Goal: Information Seeking & Learning: Learn about a topic

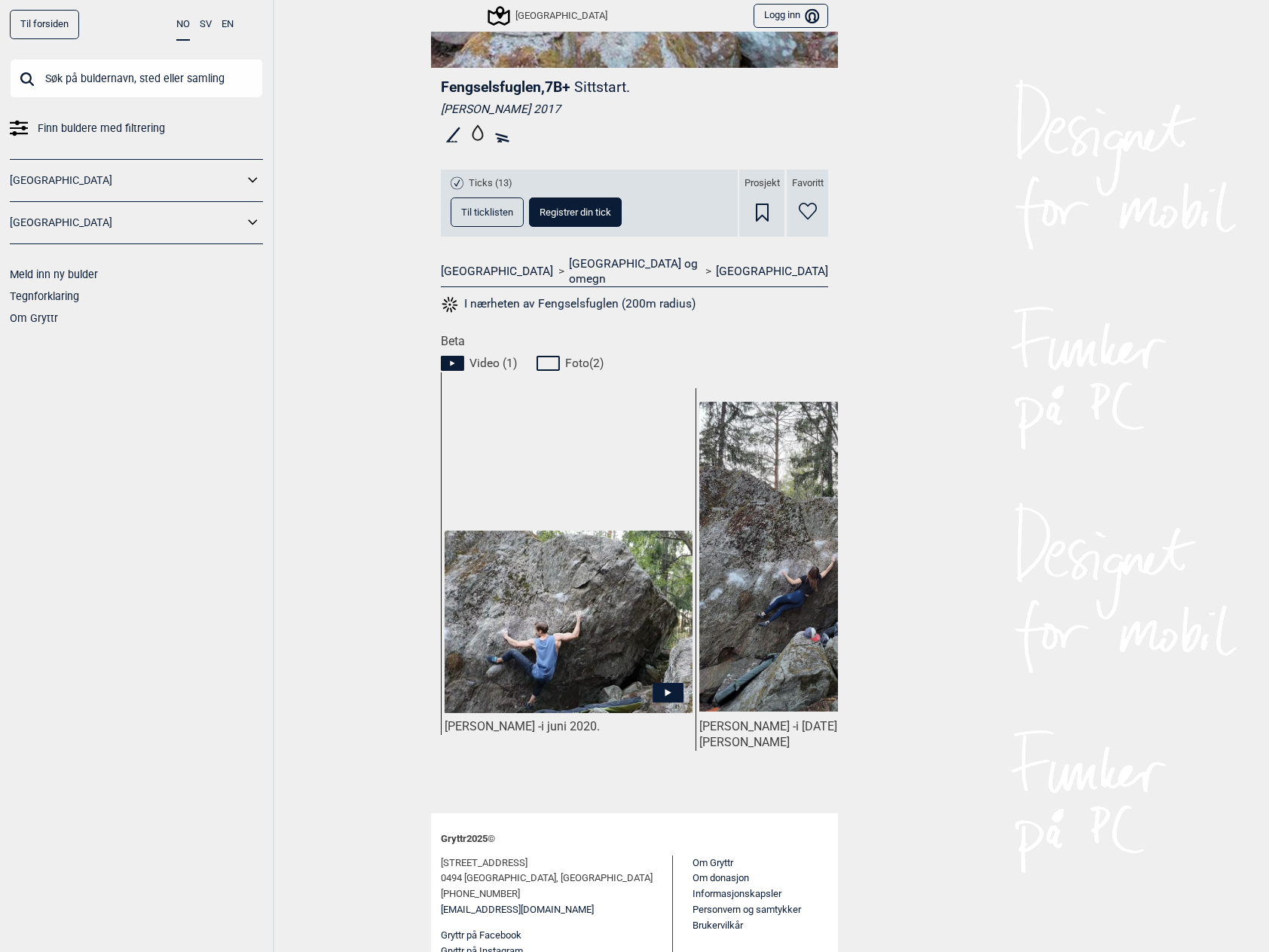
scroll to position [416, 0]
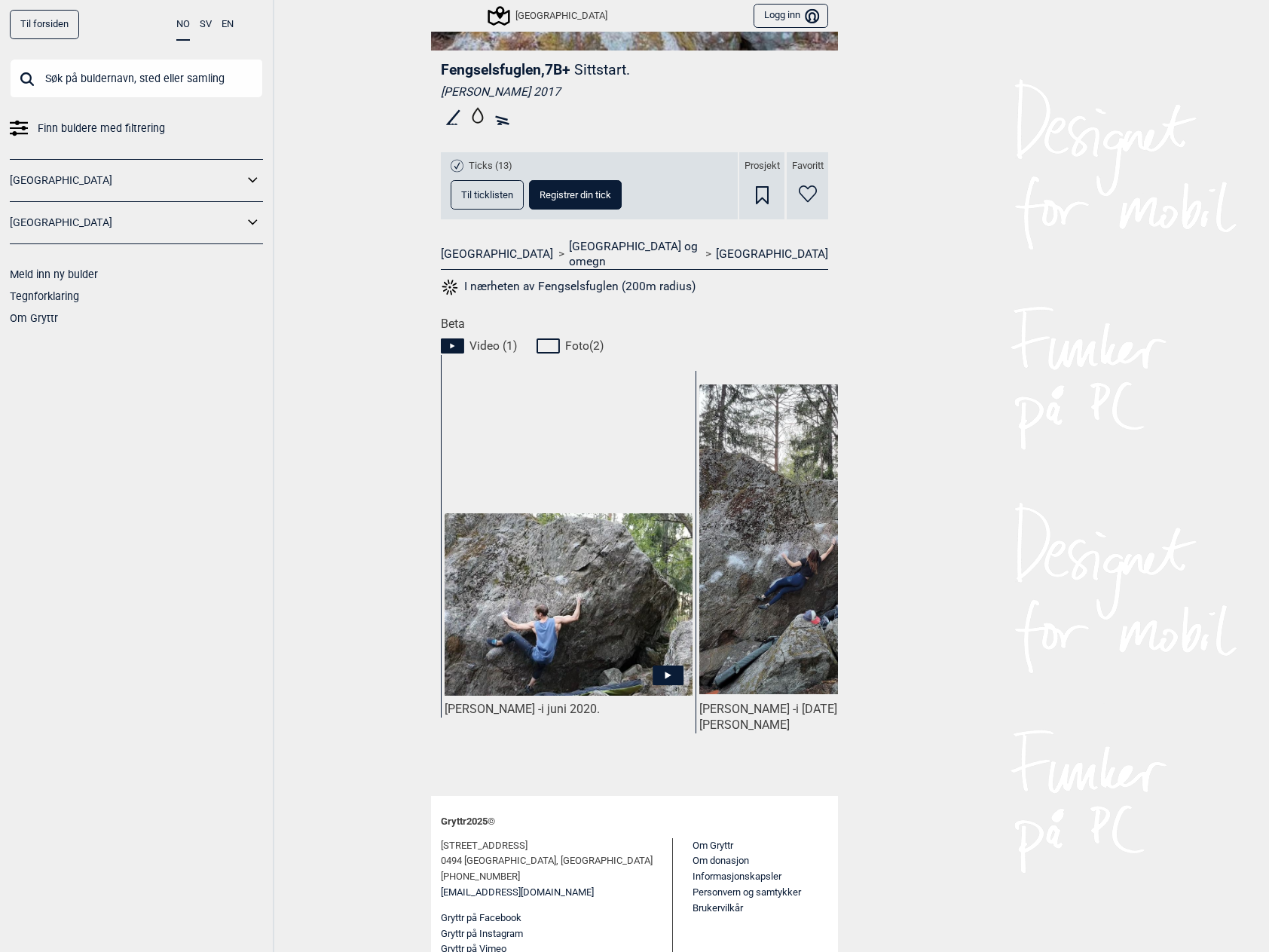
click at [450, 343] on icon at bounding box center [452, 345] width 5 height 6
click at [553, 601] on img at bounding box center [568, 605] width 248 height 183
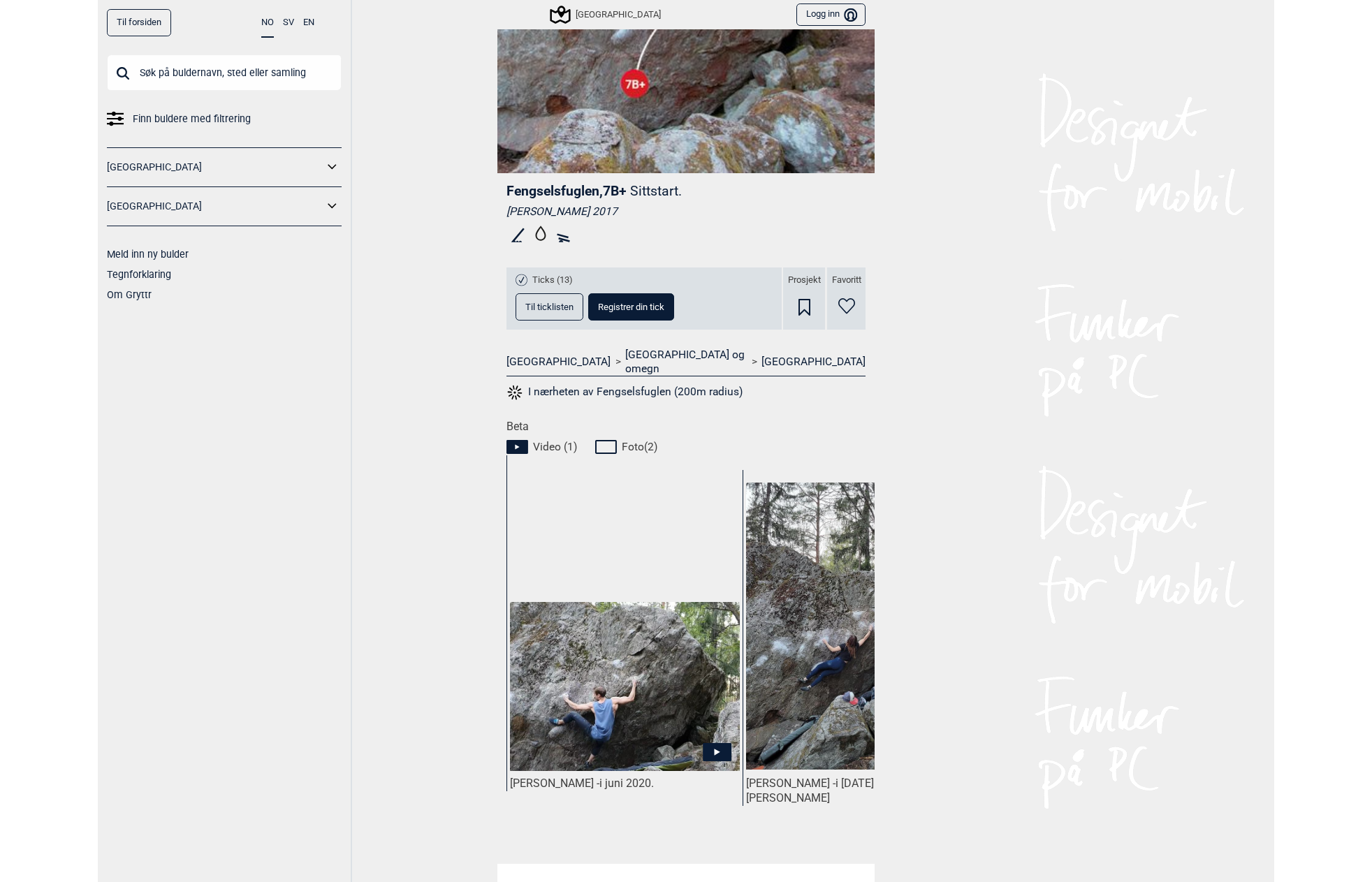
scroll to position [386, 0]
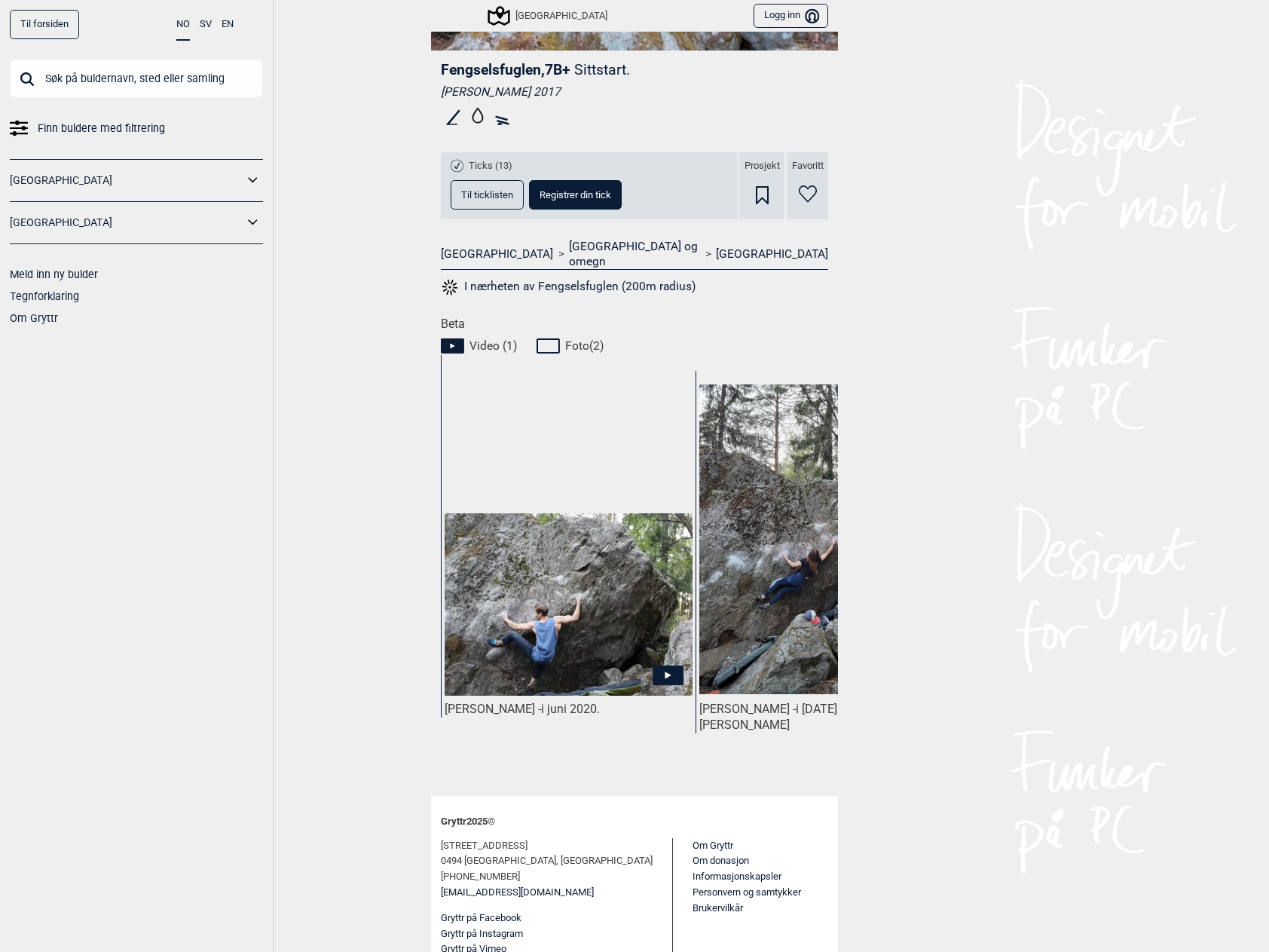
click at [568, 564] on img at bounding box center [568, 605] width 248 height 183
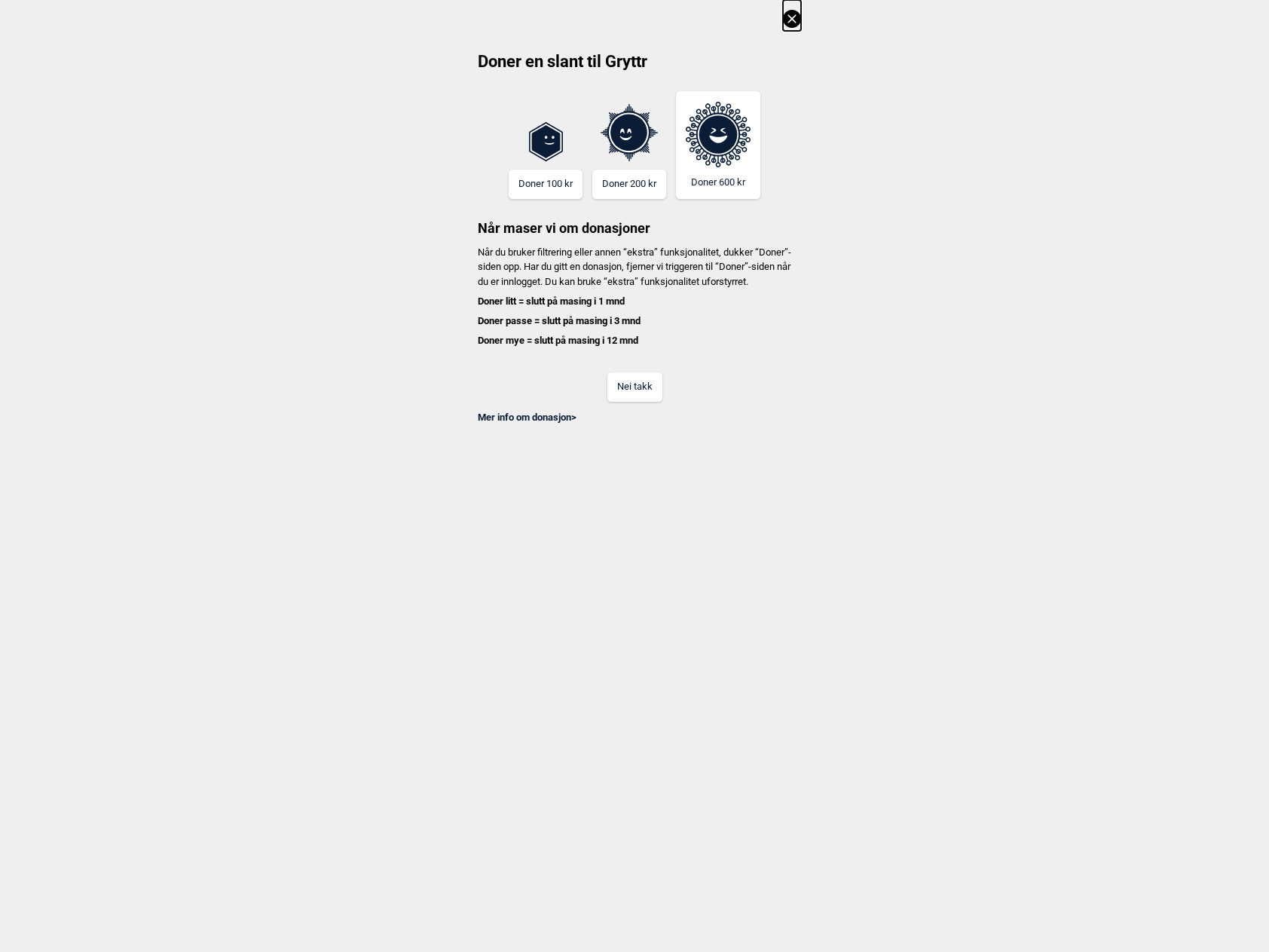
click at [650, 397] on button "Nei takk" at bounding box center [635, 387] width 55 height 30
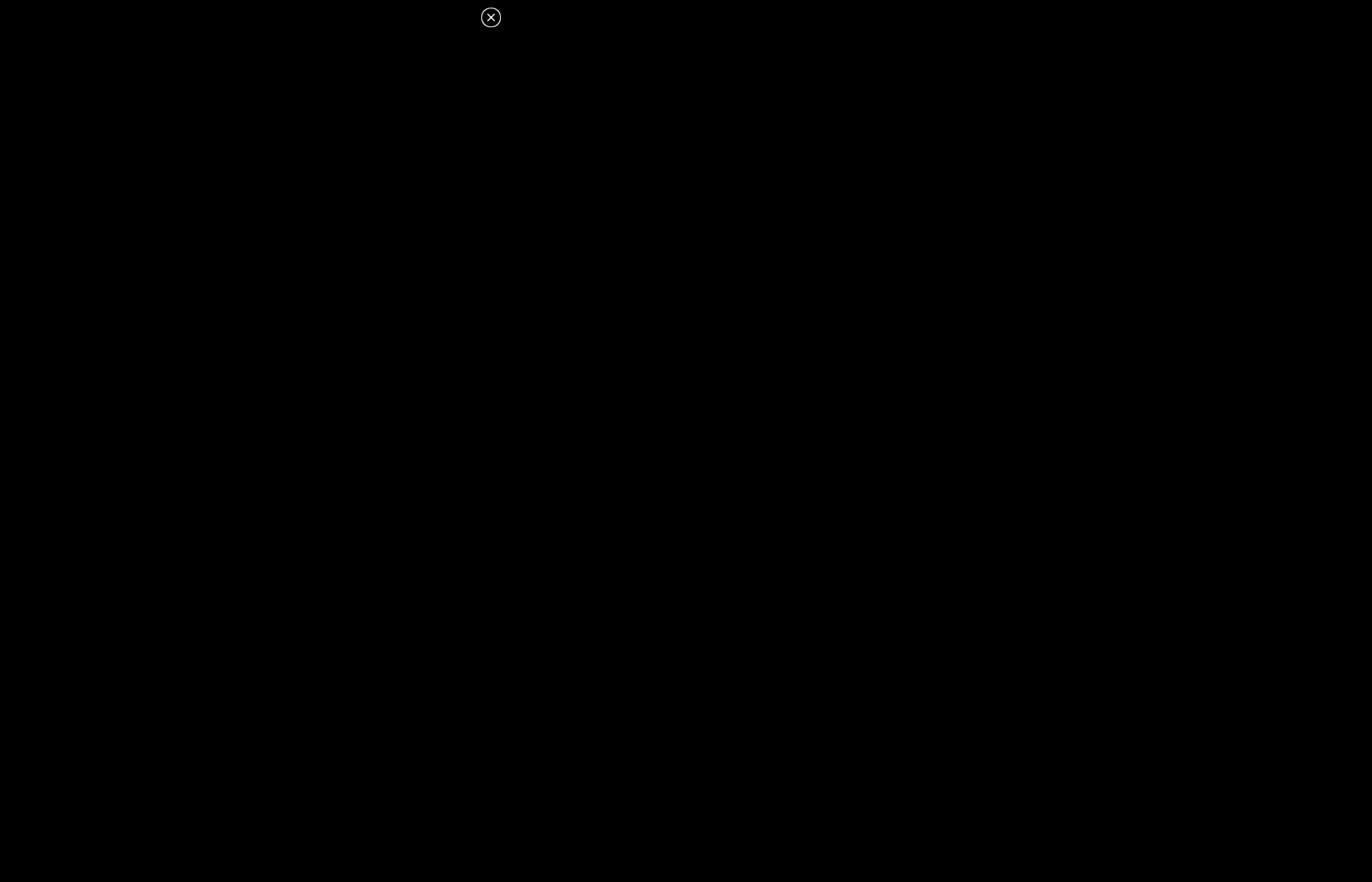
click at [745, 460] on dialog at bounding box center [686, 441] width 1372 height 882
click at [498, 22] on icon at bounding box center [491, 17] width 17 height 17
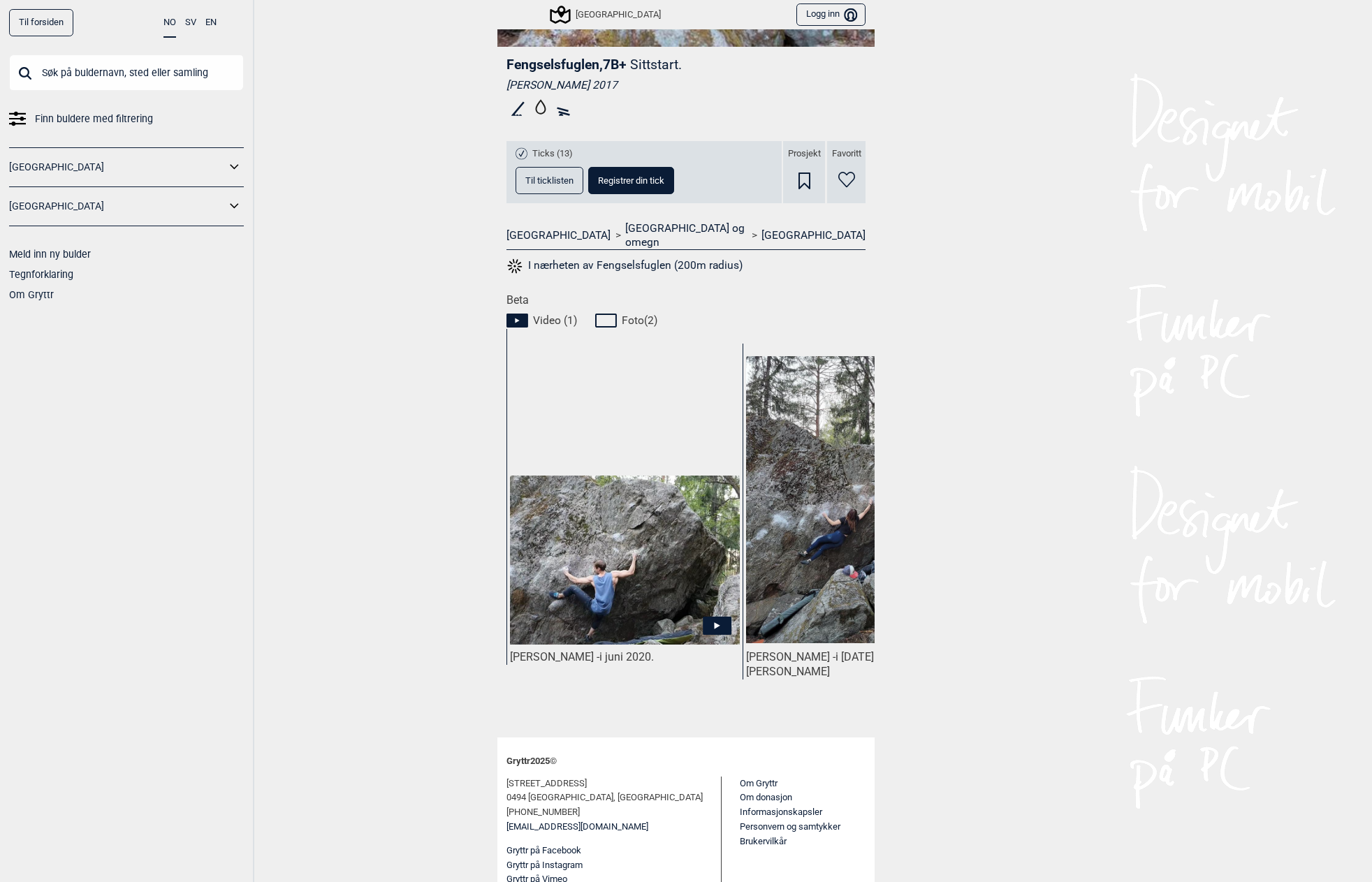
click at [827, 455] on img at bounding box center [861, 499] width 230 height 287
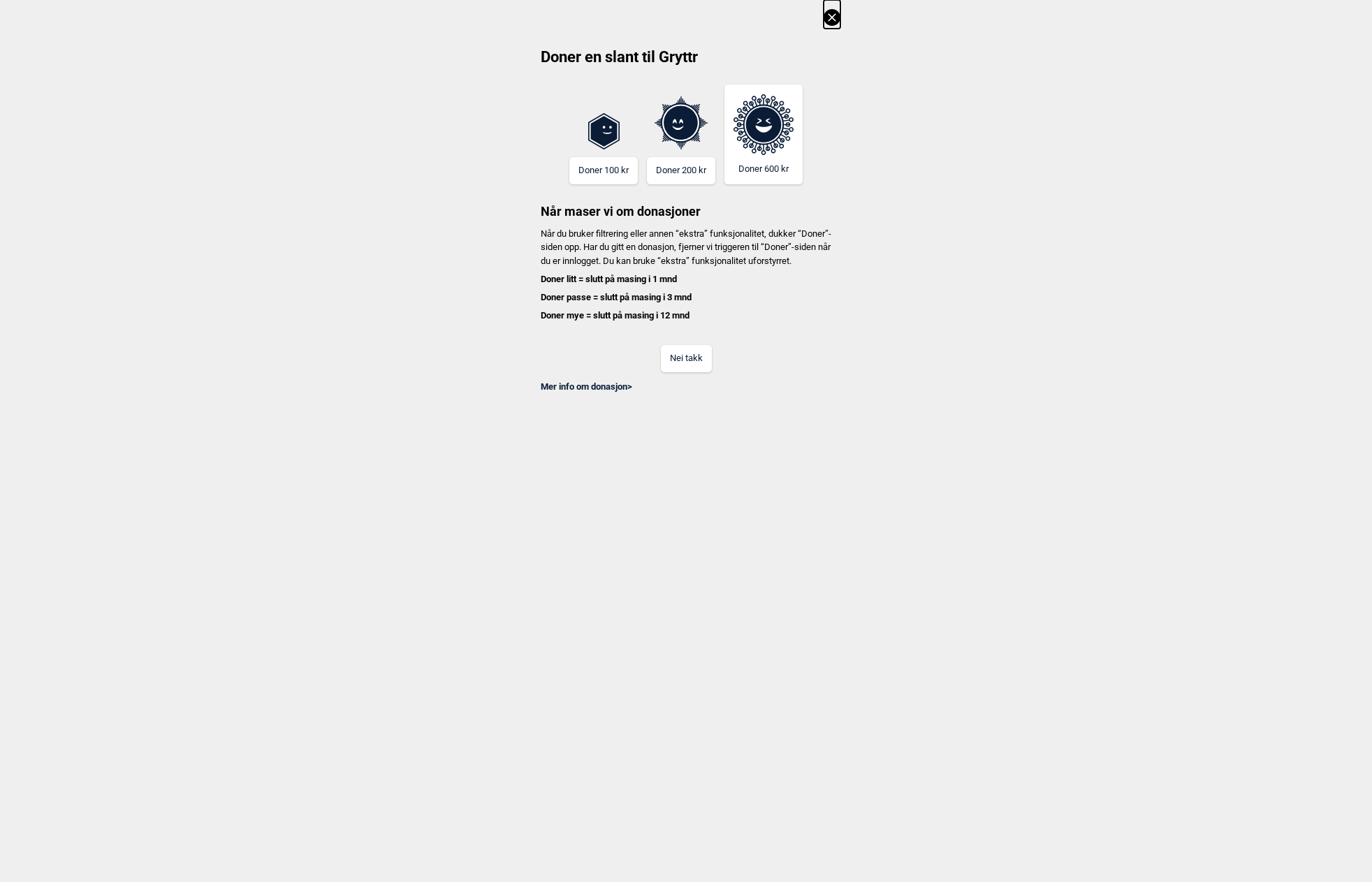
click at [696, 372] on button "Nei takk" at bounding box center [686, 358] width 51 height 27
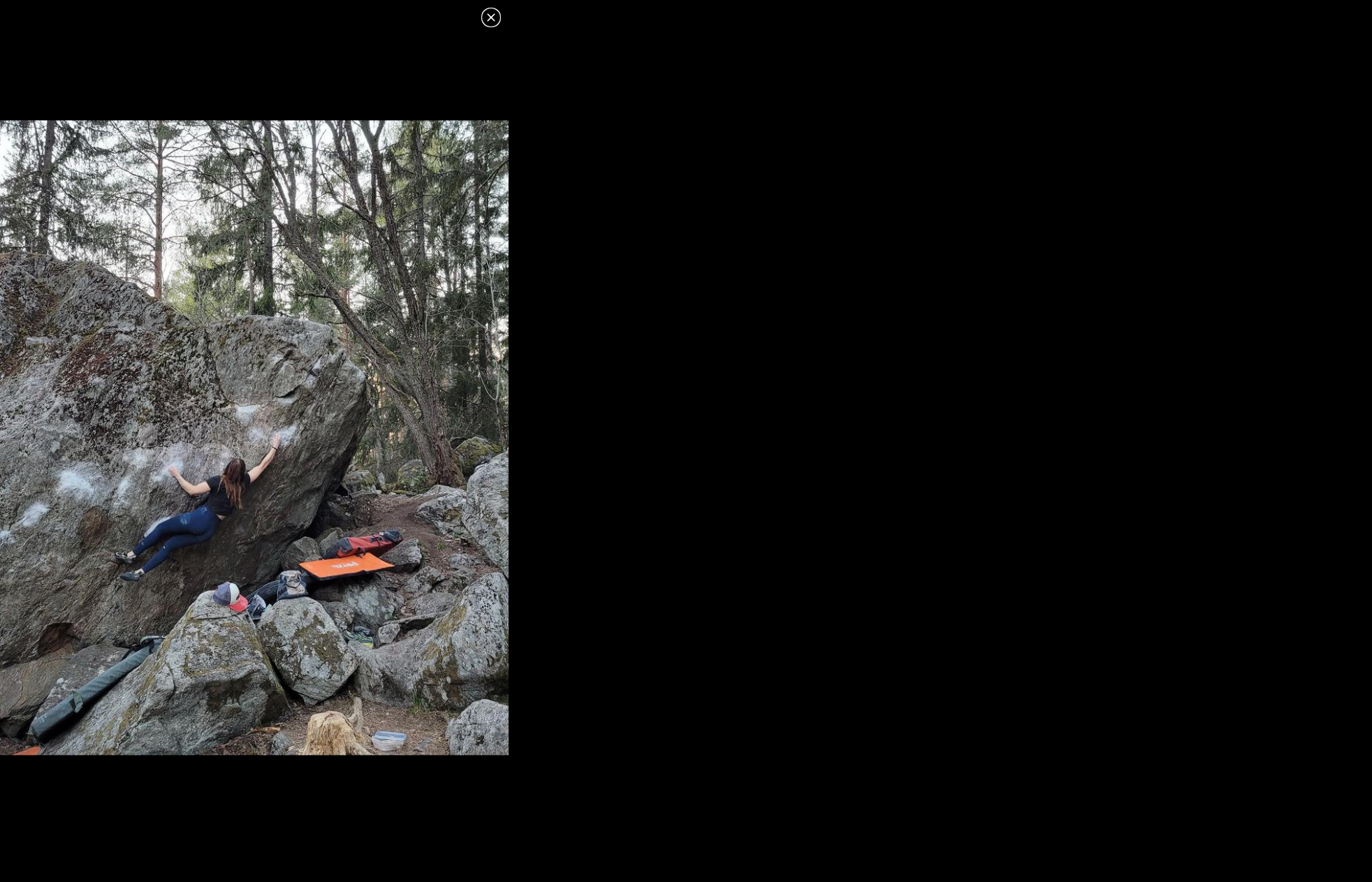
click at [493, 18] on icon at bounding box center [491, 17] width 17 height 17
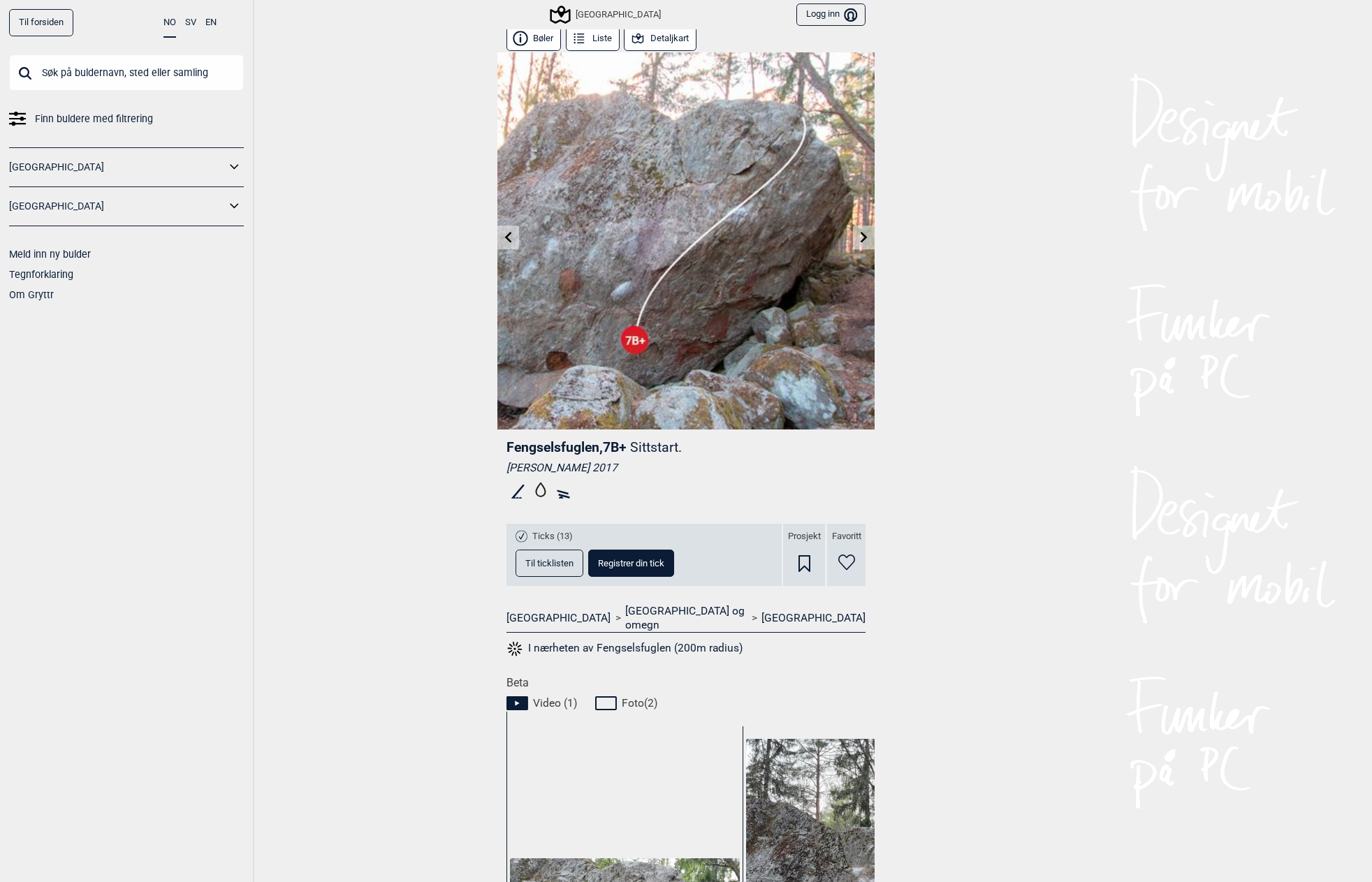
scroll to position [0, 0]
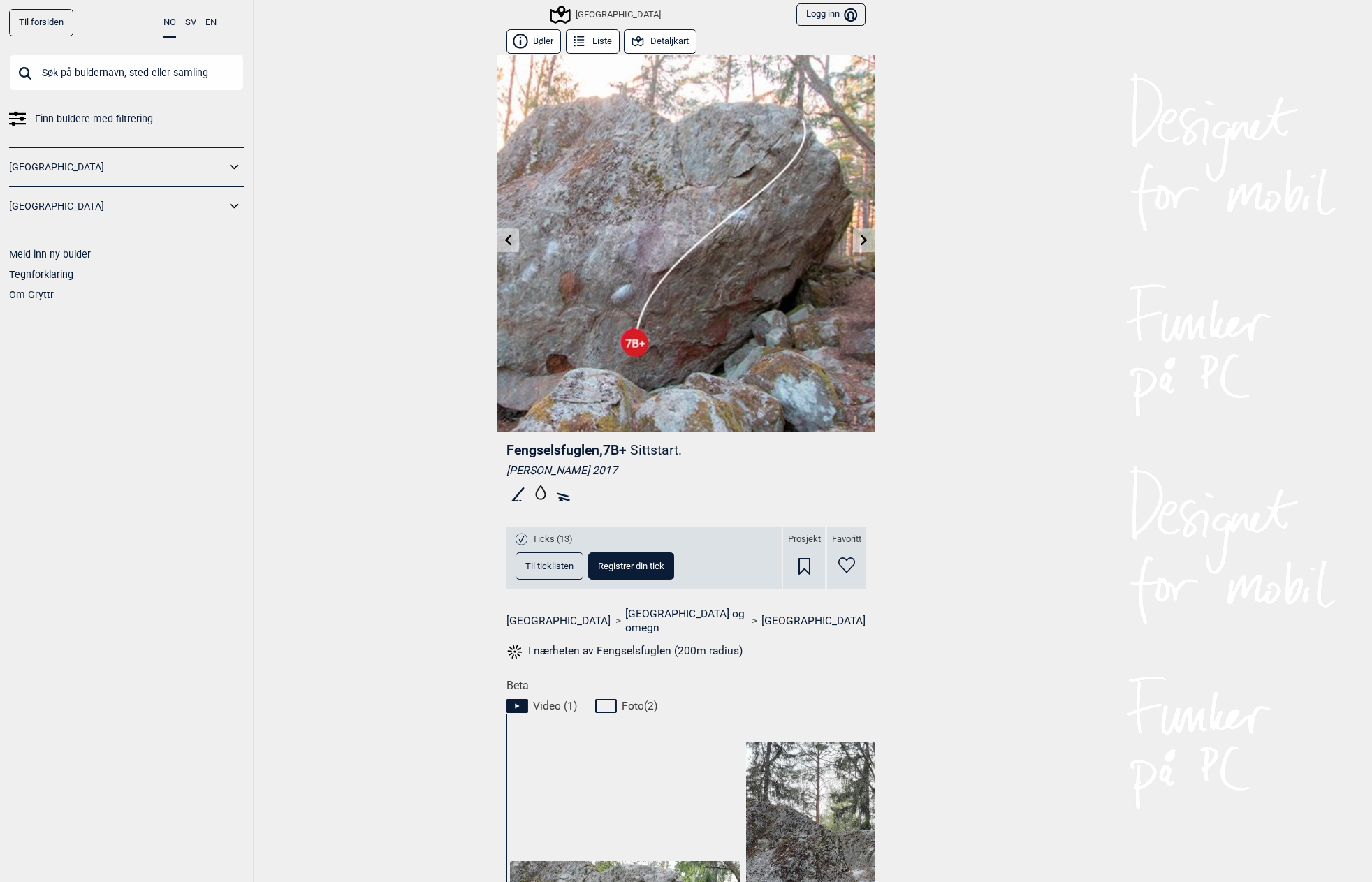
click at [650, 45] on button "Detaljkart" at bounding box center [660, 42] width 73 height 24
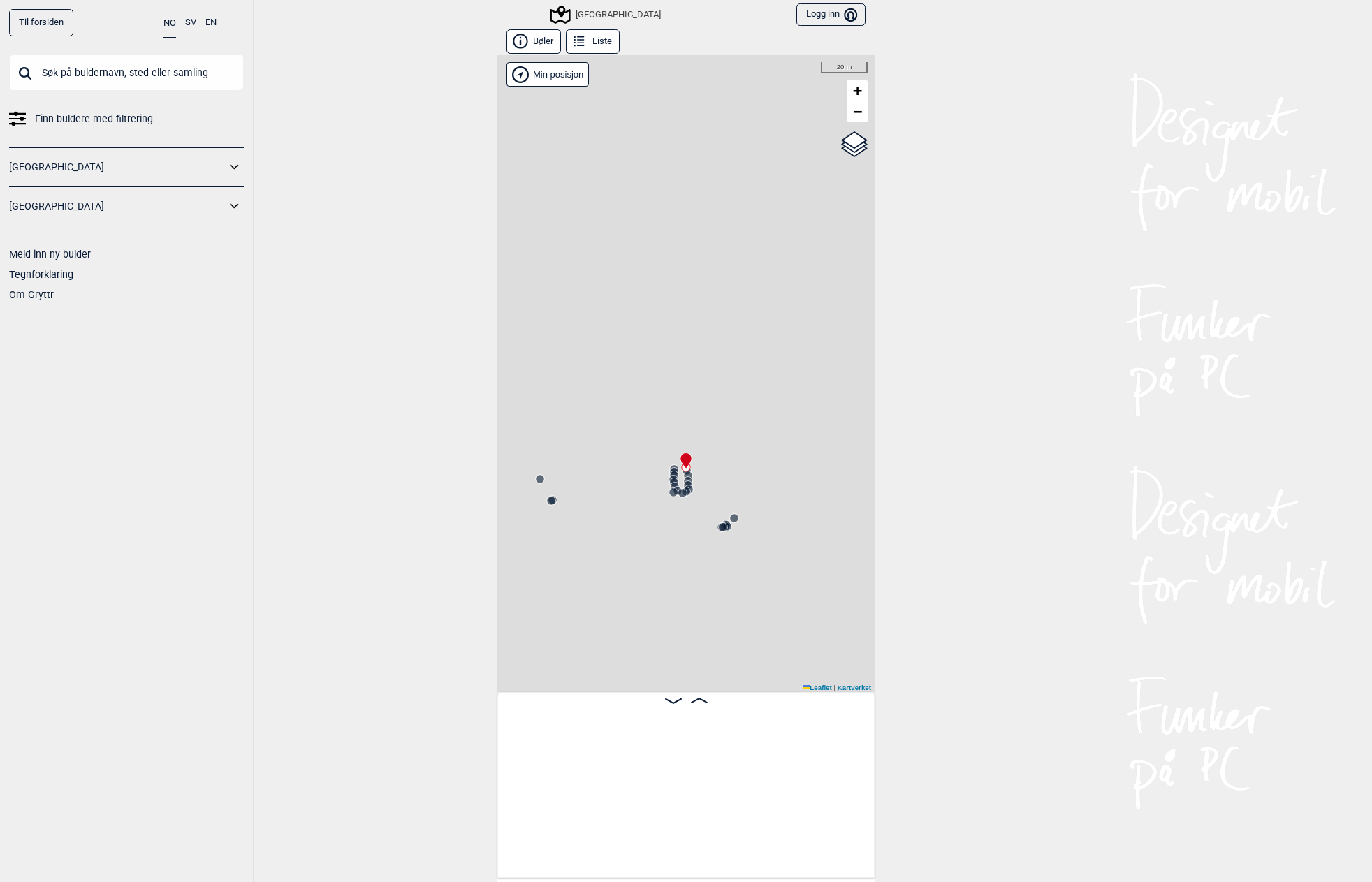
scroll to position [0, 19008]
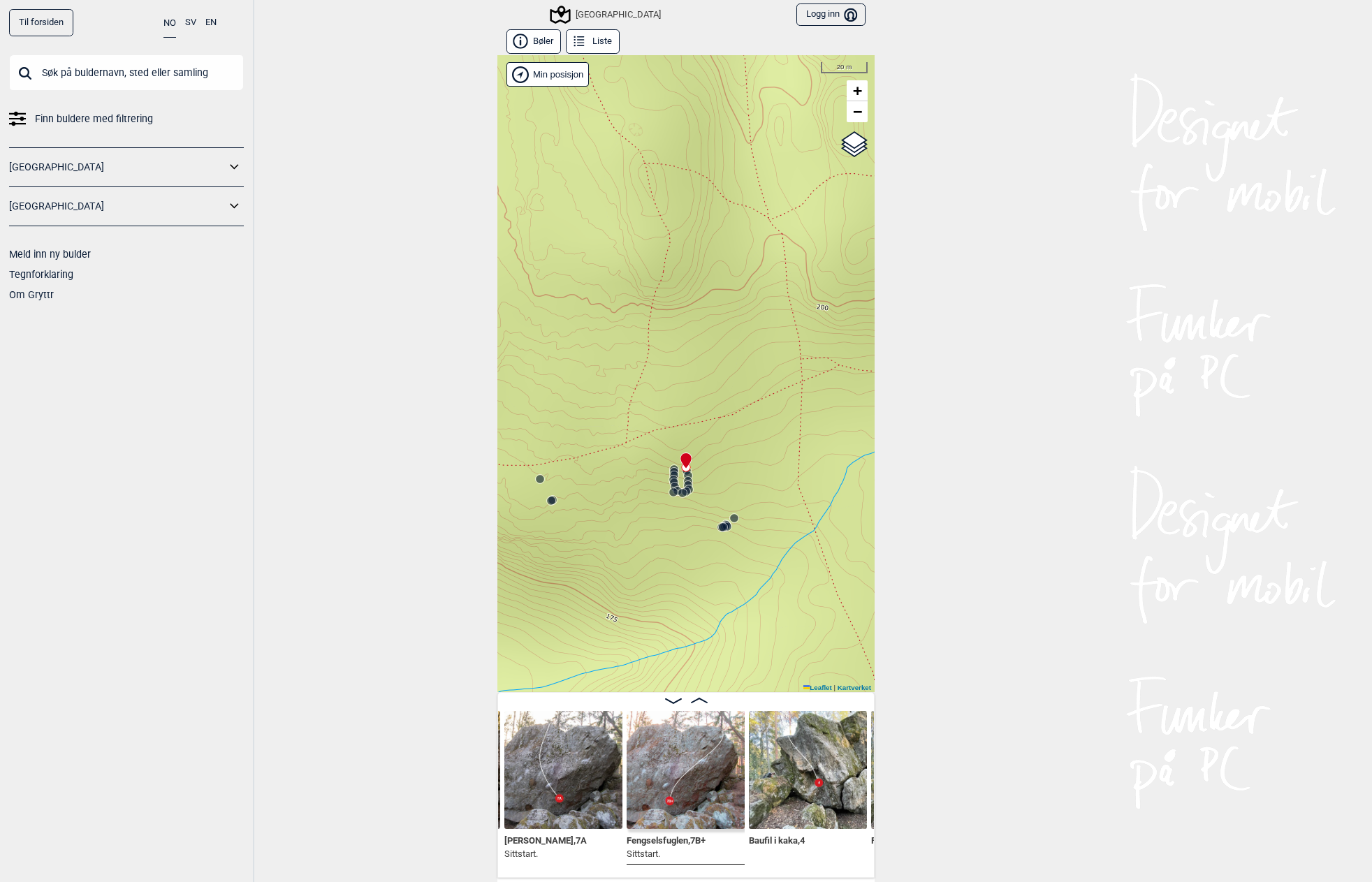
click at [666, 769] on img at bounding box center [685, 769] width 118 height 118
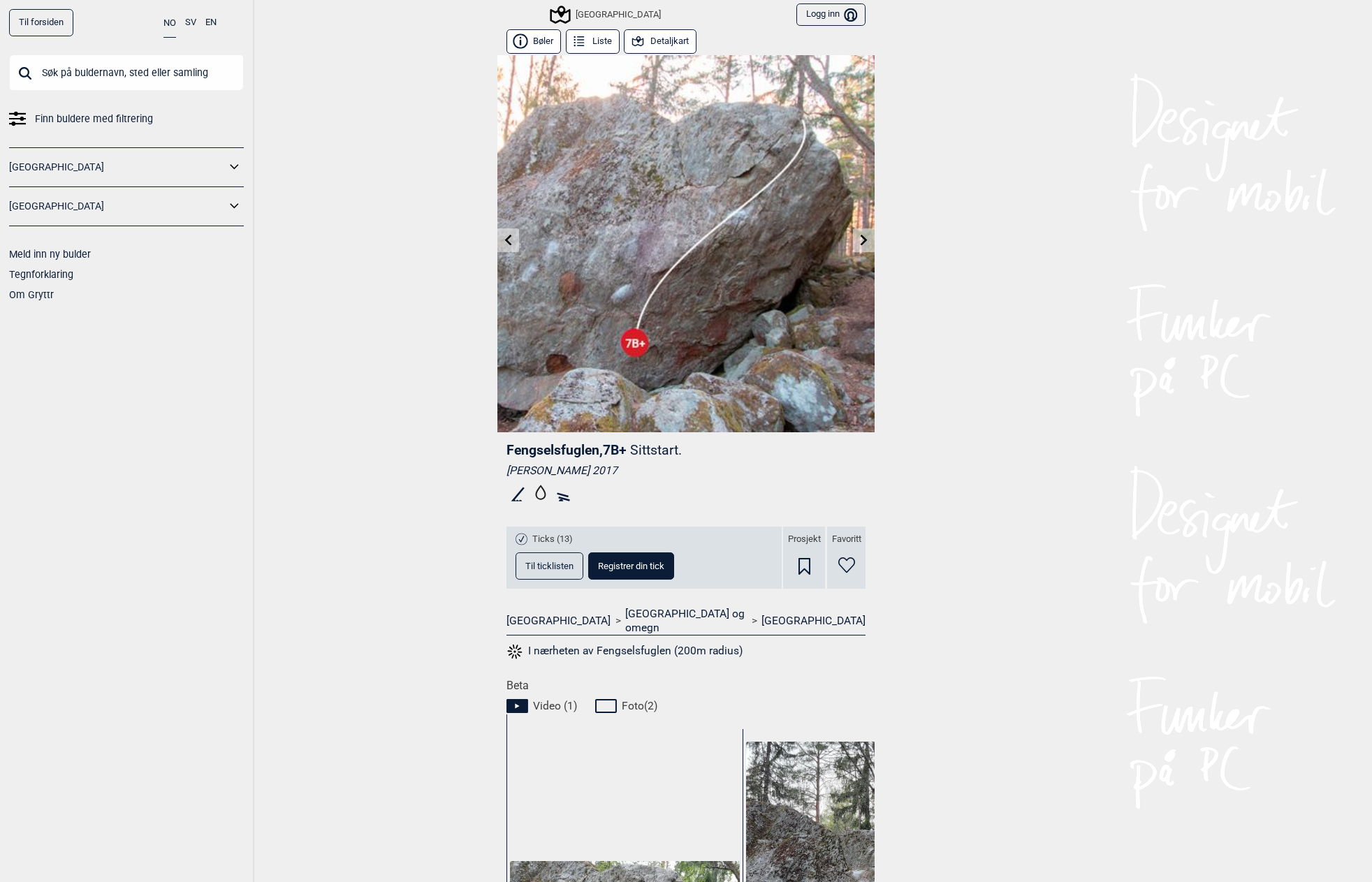
click at [853, 243] on link at bounding box center [863, 240] width 22 height 23
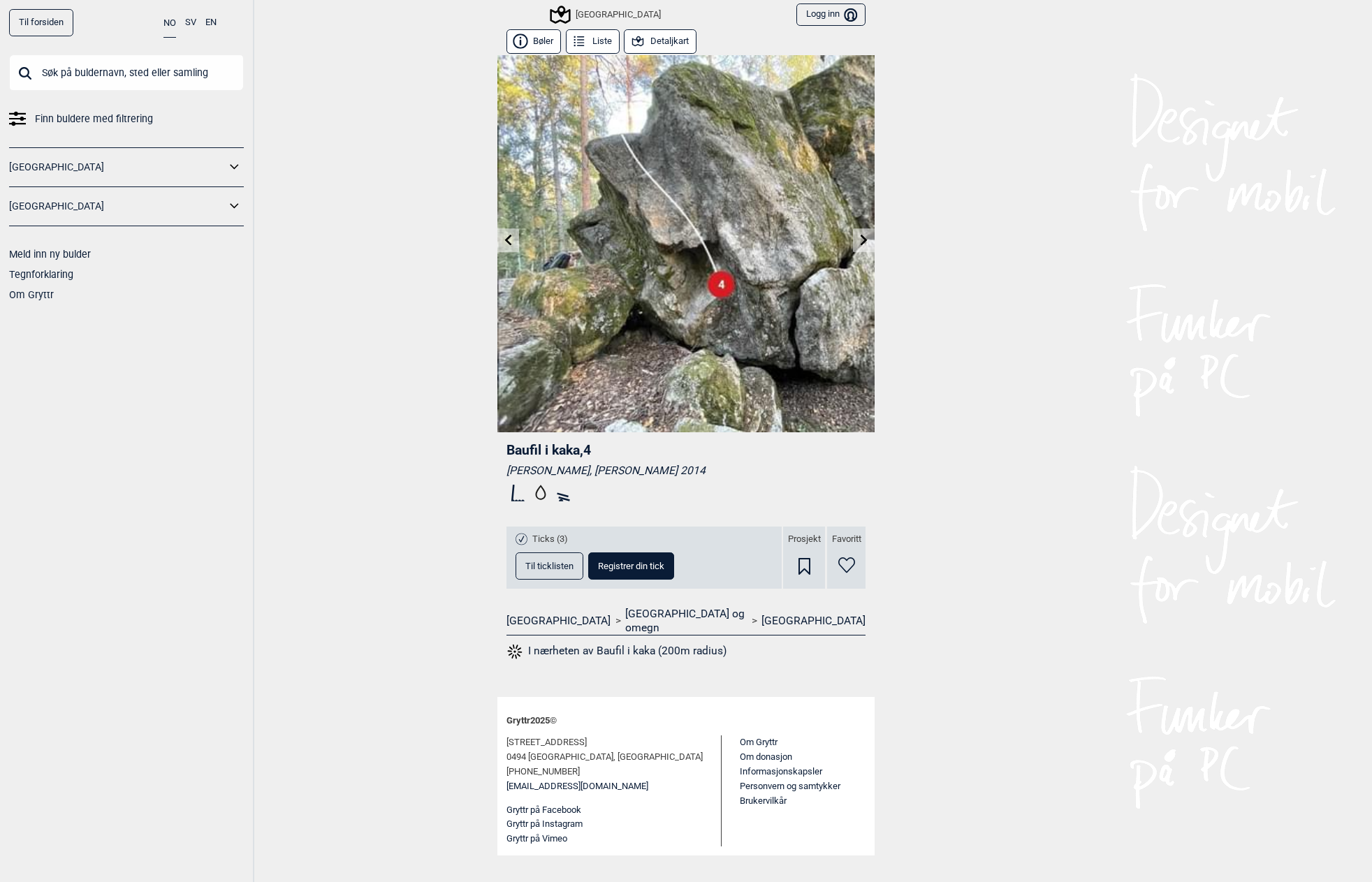
click at [857, 239] on link at bounding box center [863, 240] width 22 height 23
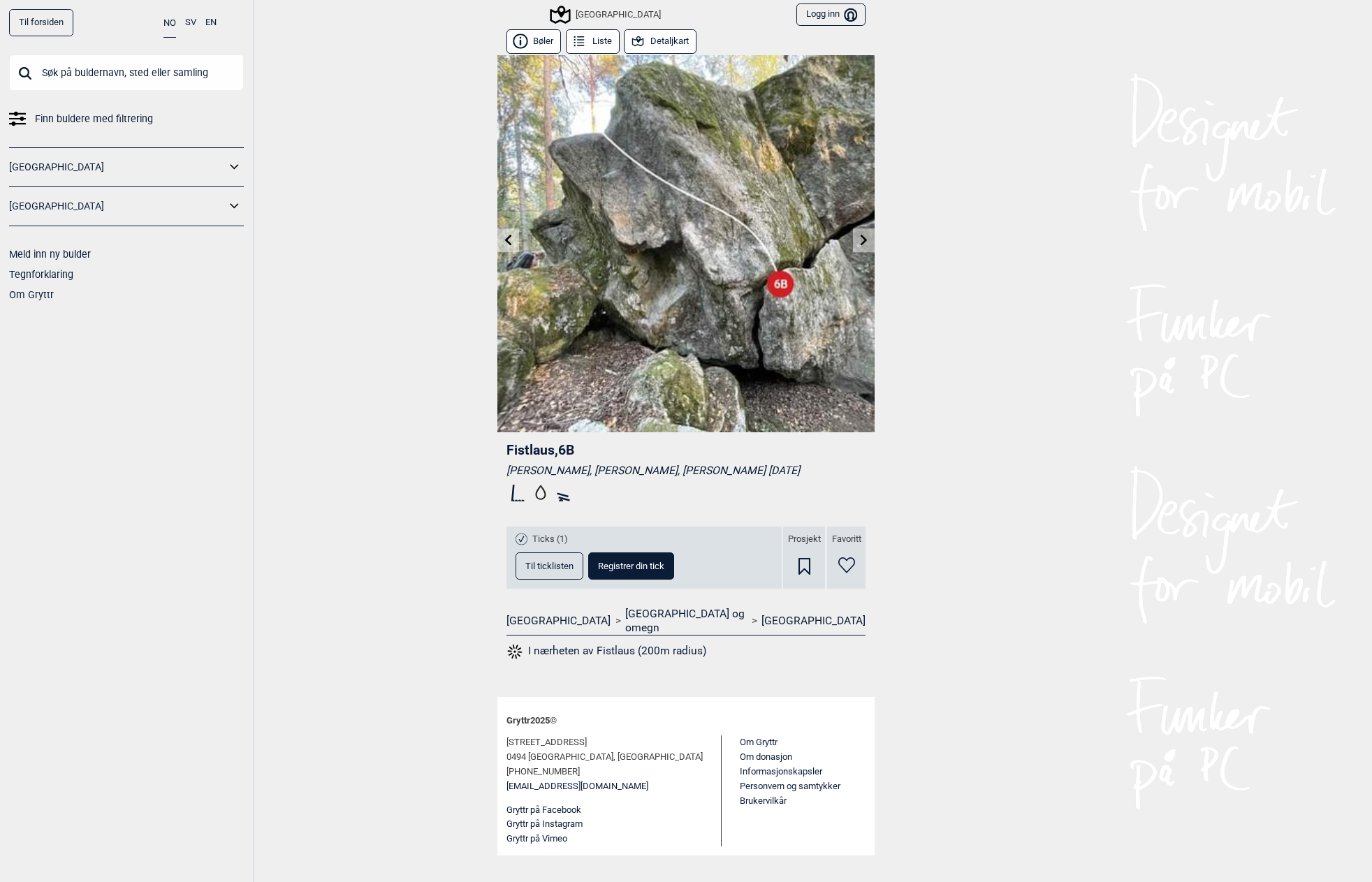
click at [857, 239] on link at bounding box center [863, 240] width 22 height 23
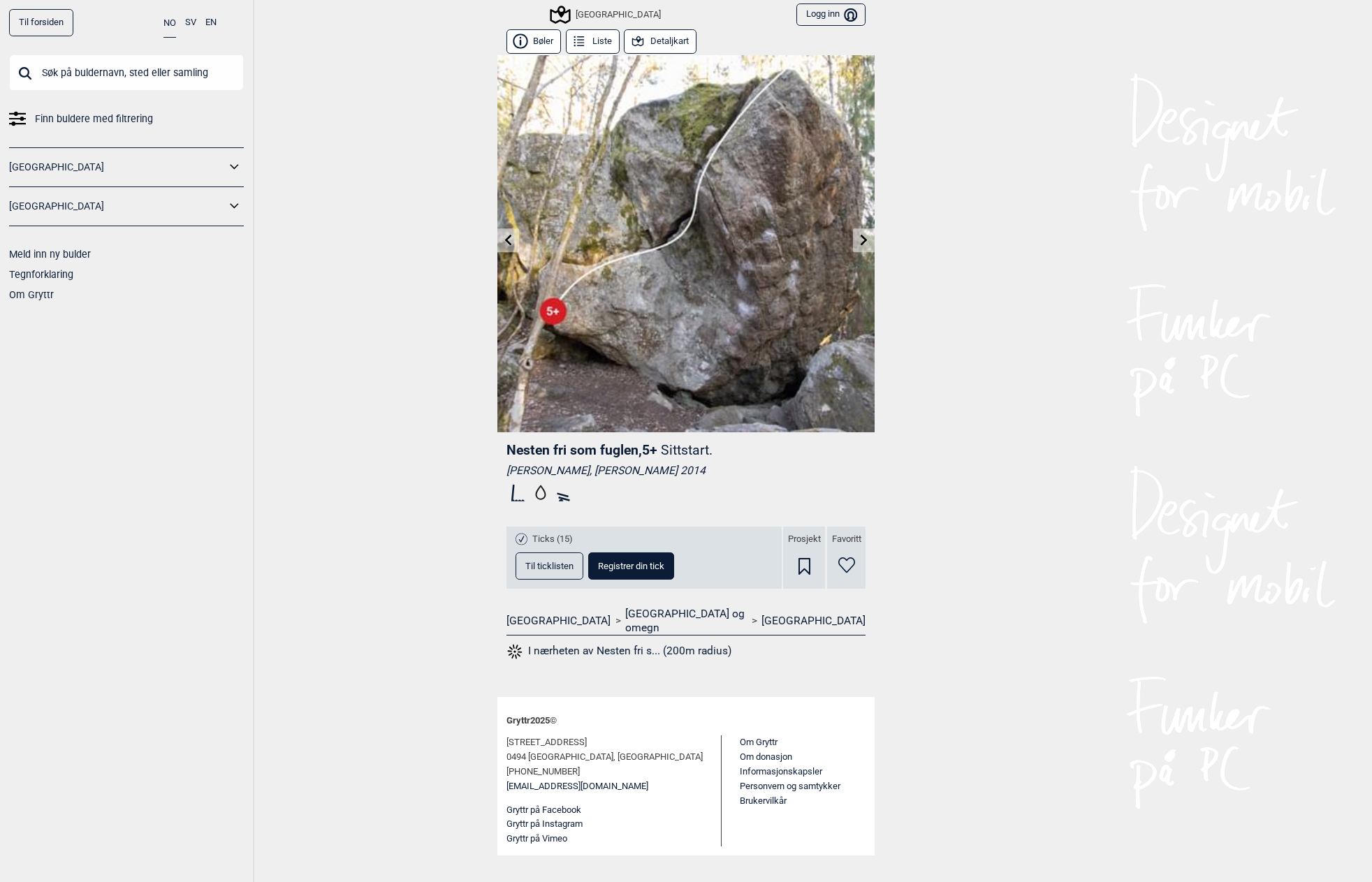
click at [857, 239] on link at bounding box center [863, 240] width 22 height 23
click at [859, 237] on icon at bounding box center [864, 239] width 11 height 11
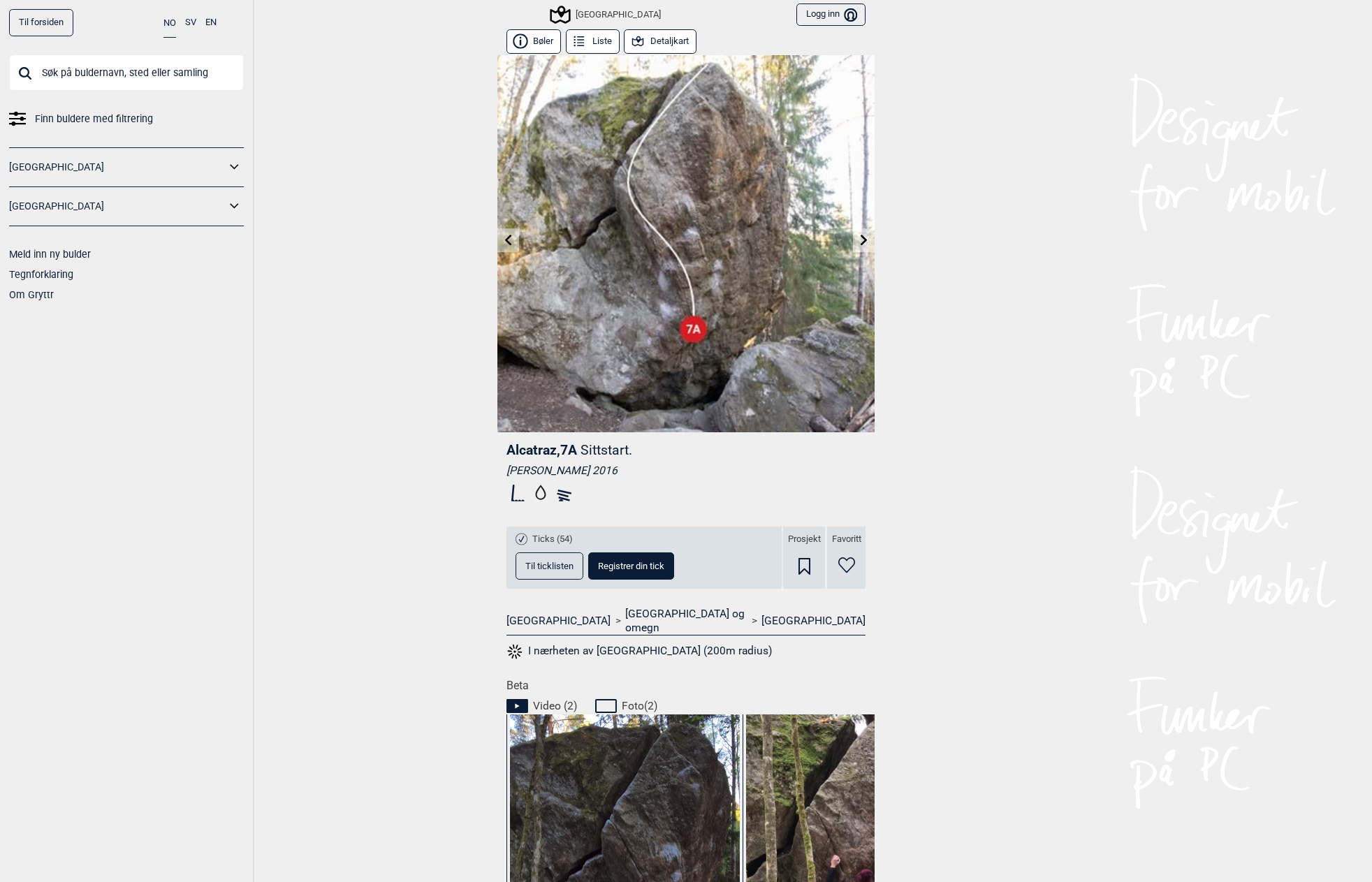
click at [861, 244] on icon at bounding box center [864, 239] width 7 height 11
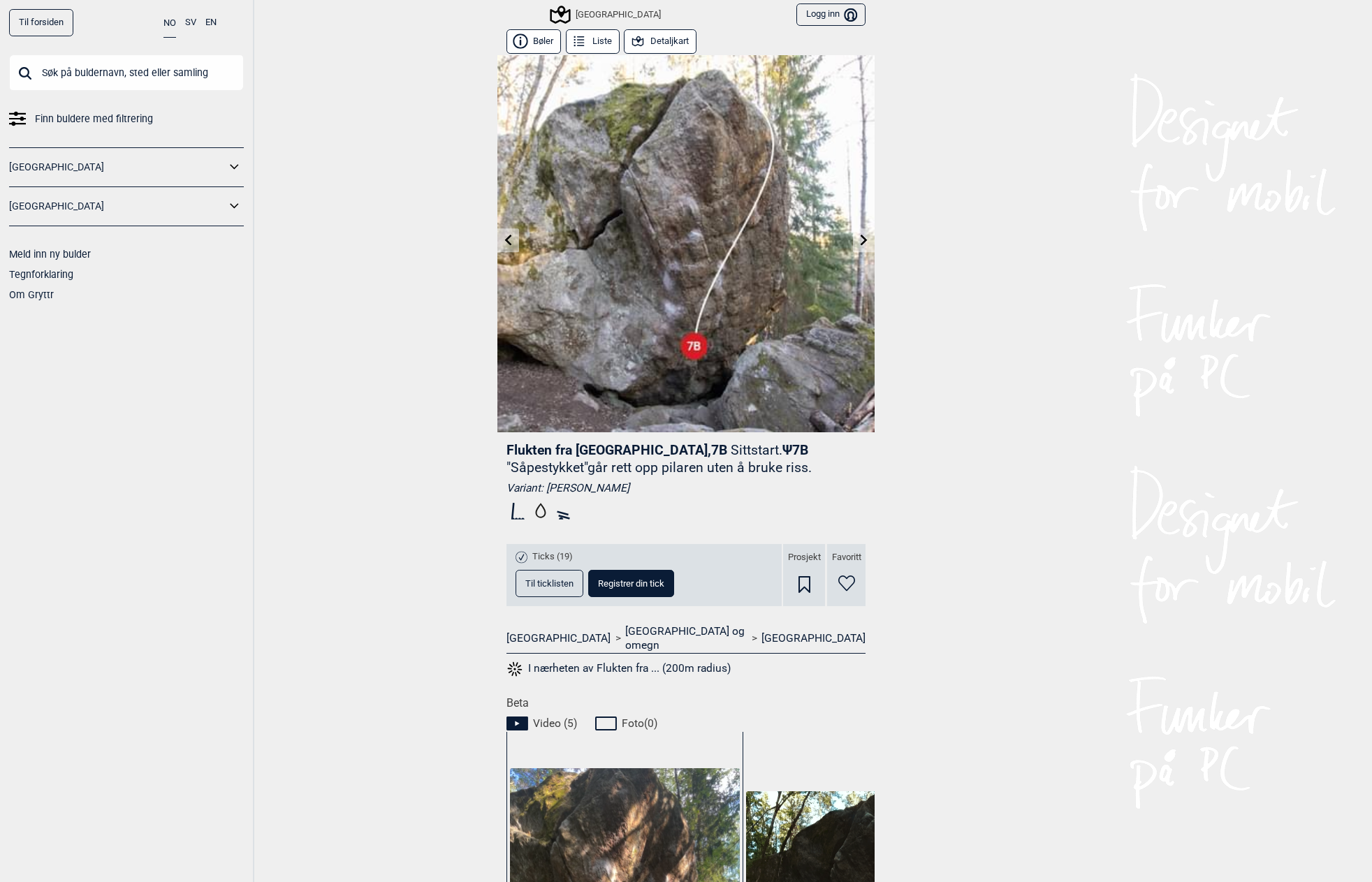
click at [513, 245] on link at bounding box center [508, 240] width 22 height 23
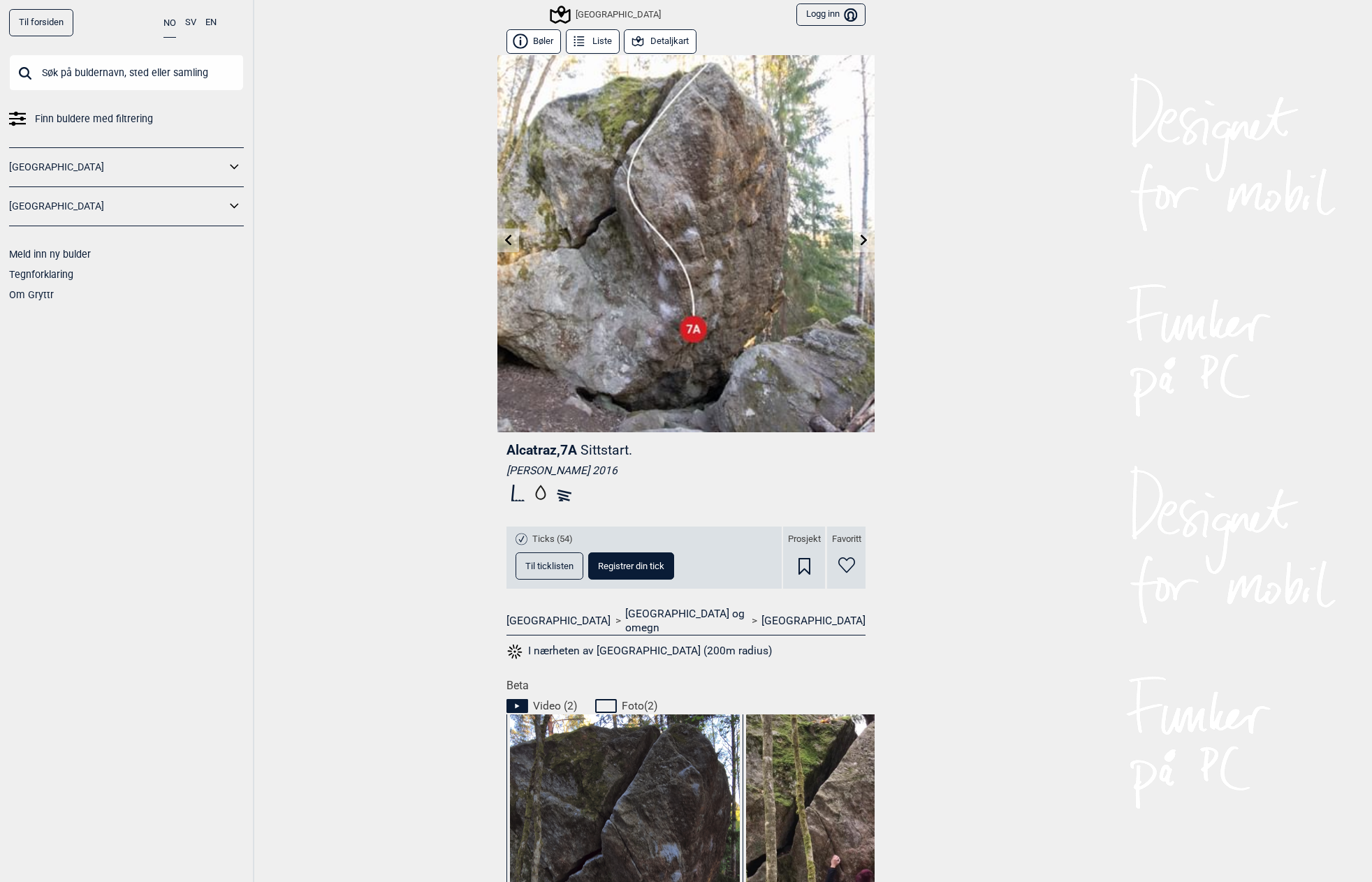
click at [861, 239] on icon at bounding box center [864, 239] width 11 height 11
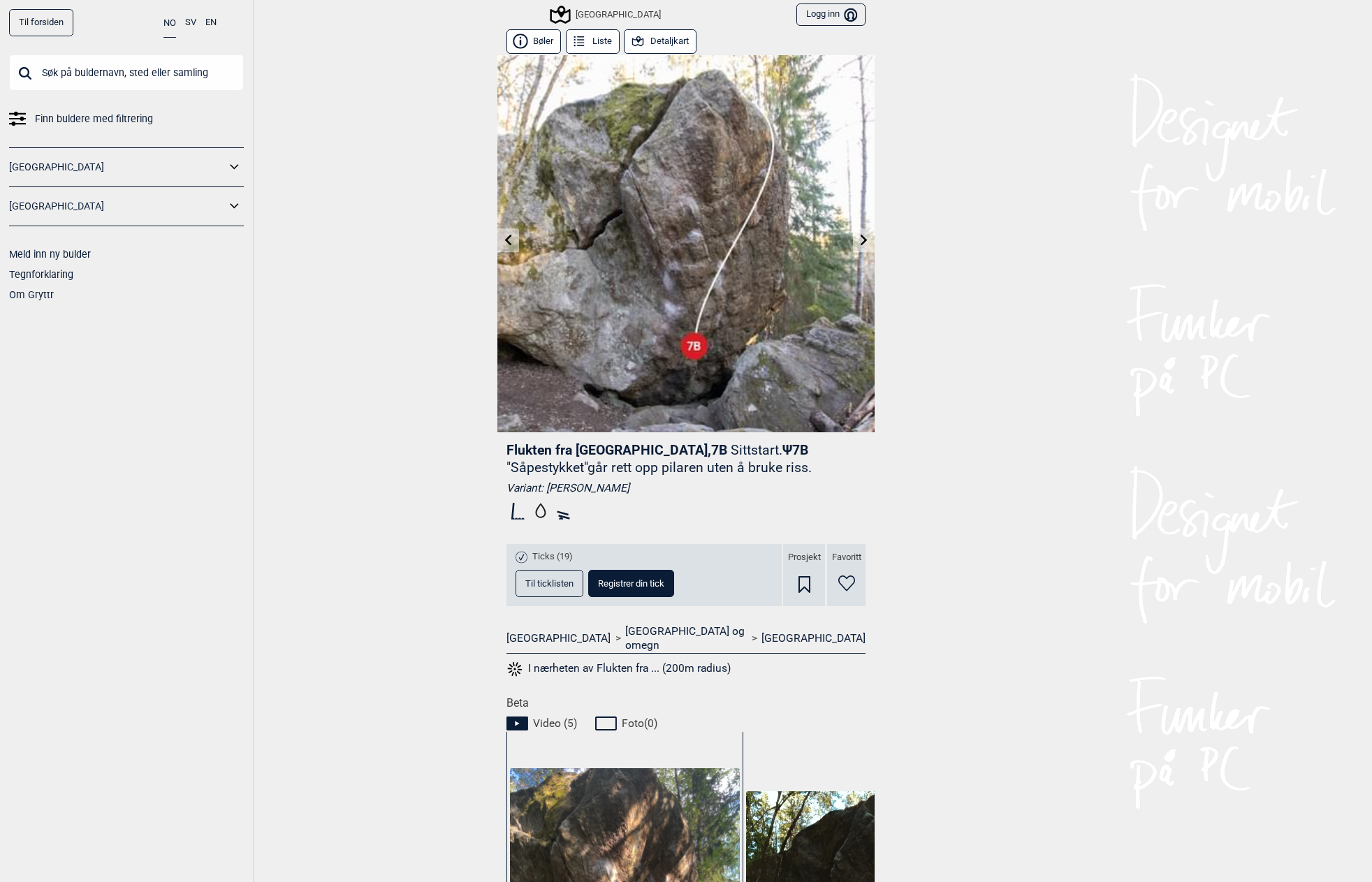
click at [507, 248] on link at bounding box center [508, 240] width 22 height 23
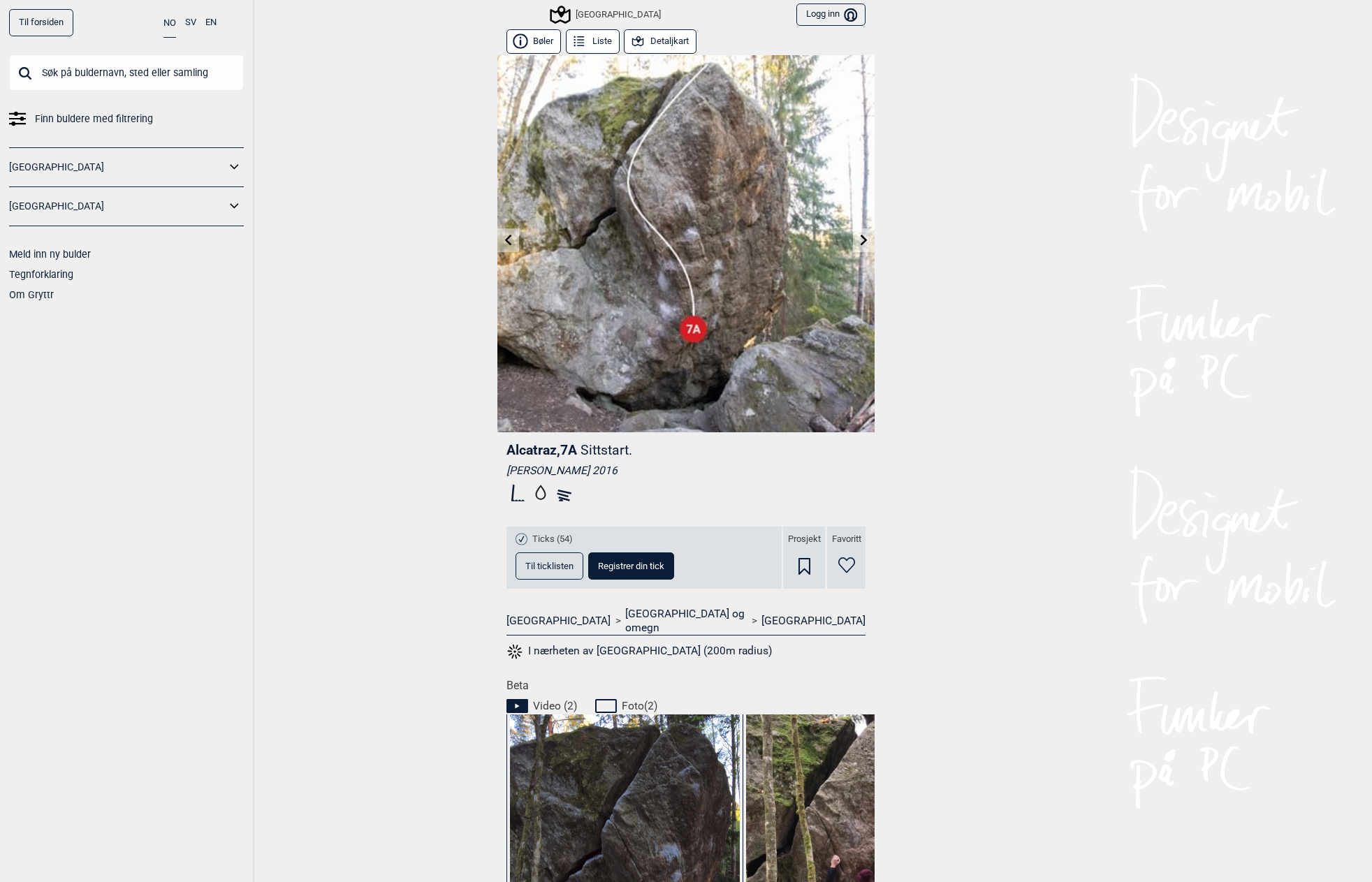
click at [865, 244] on link at bounding box center [863, 240] width 22 height 23
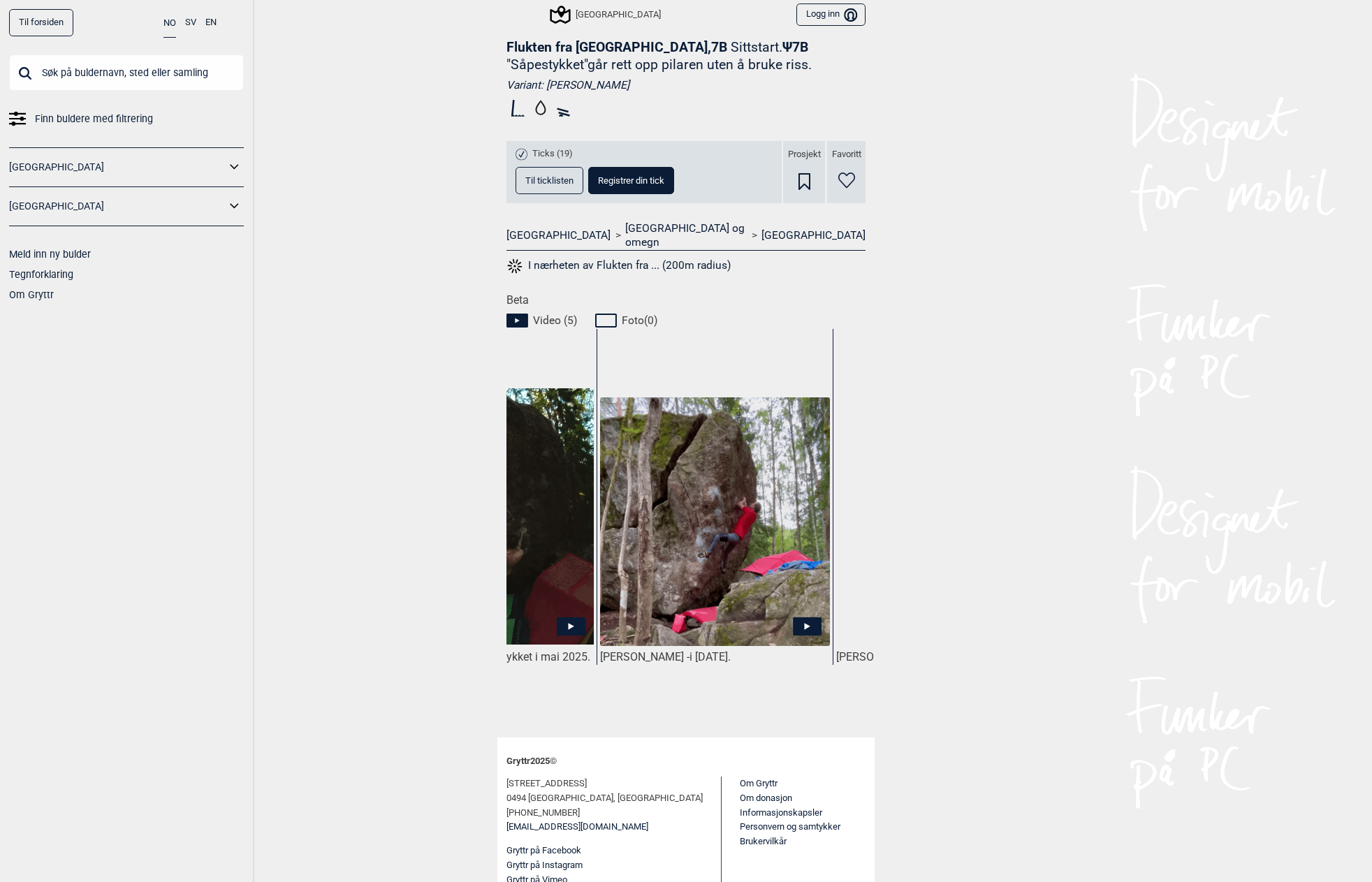
scroll to position [0, 456]
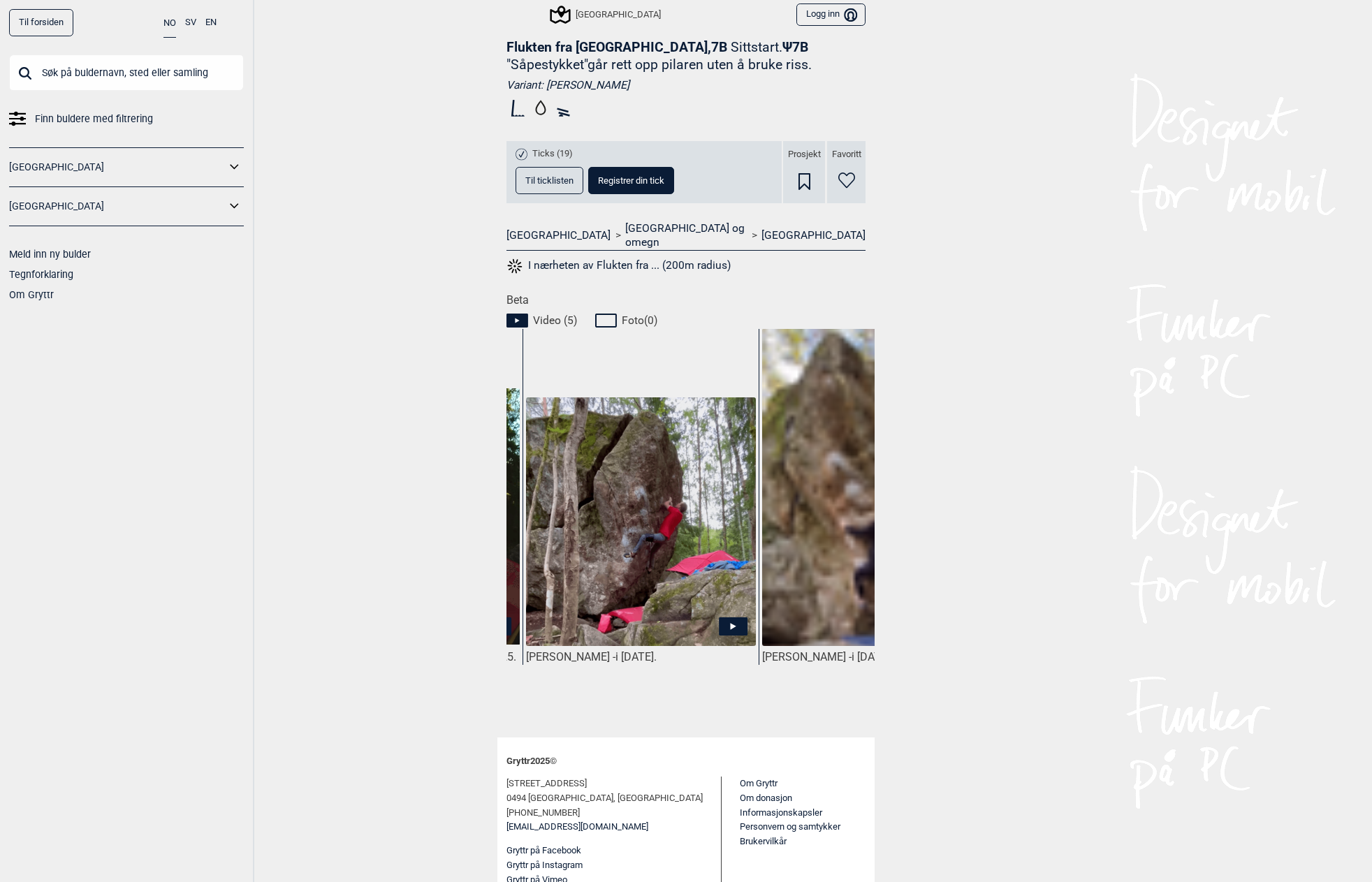
click at [539, 314] on span "Video ( 5 )" at bounding box center [554, 320] width 44 height 14
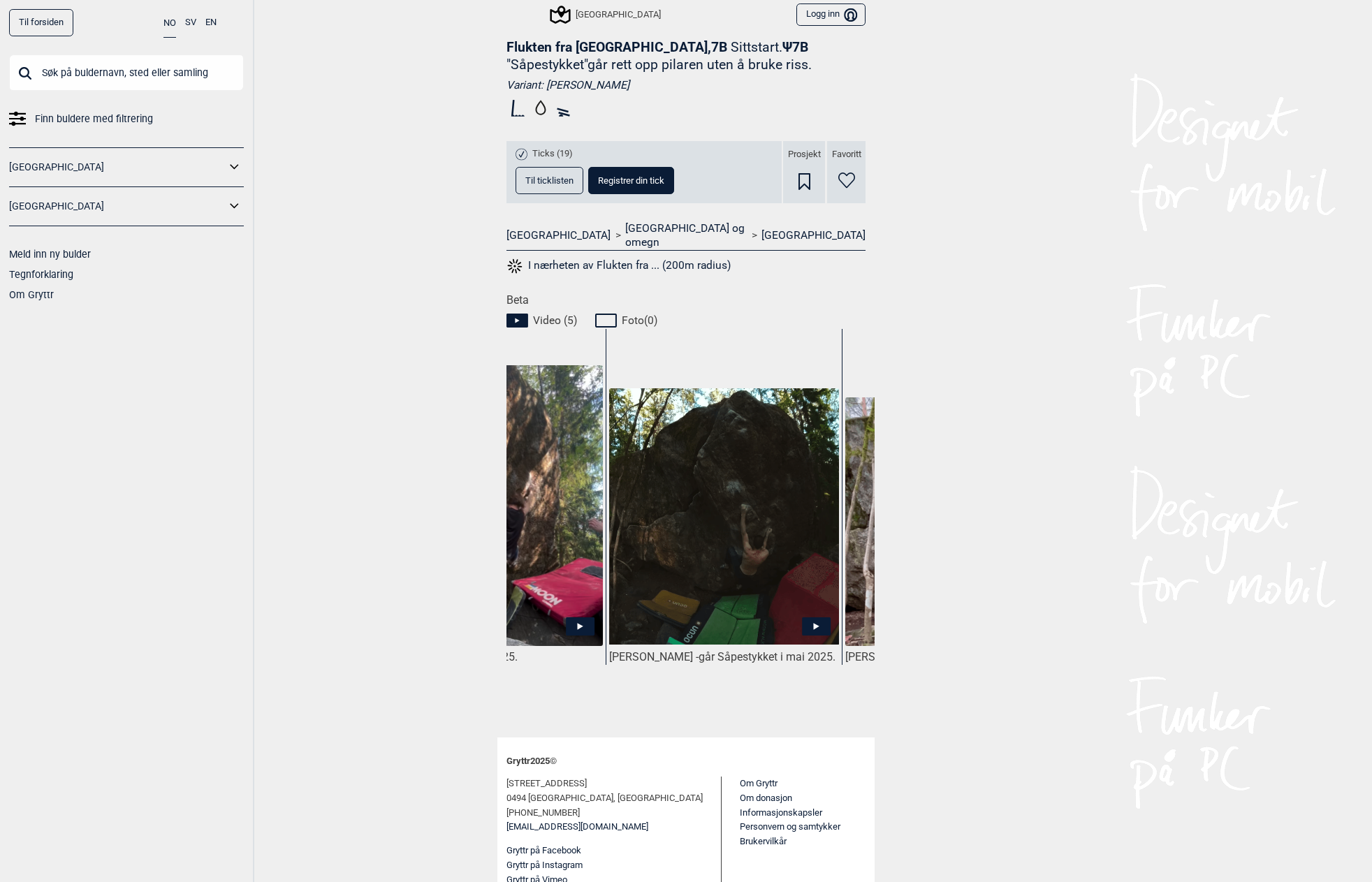
scroll to position [0, 144]
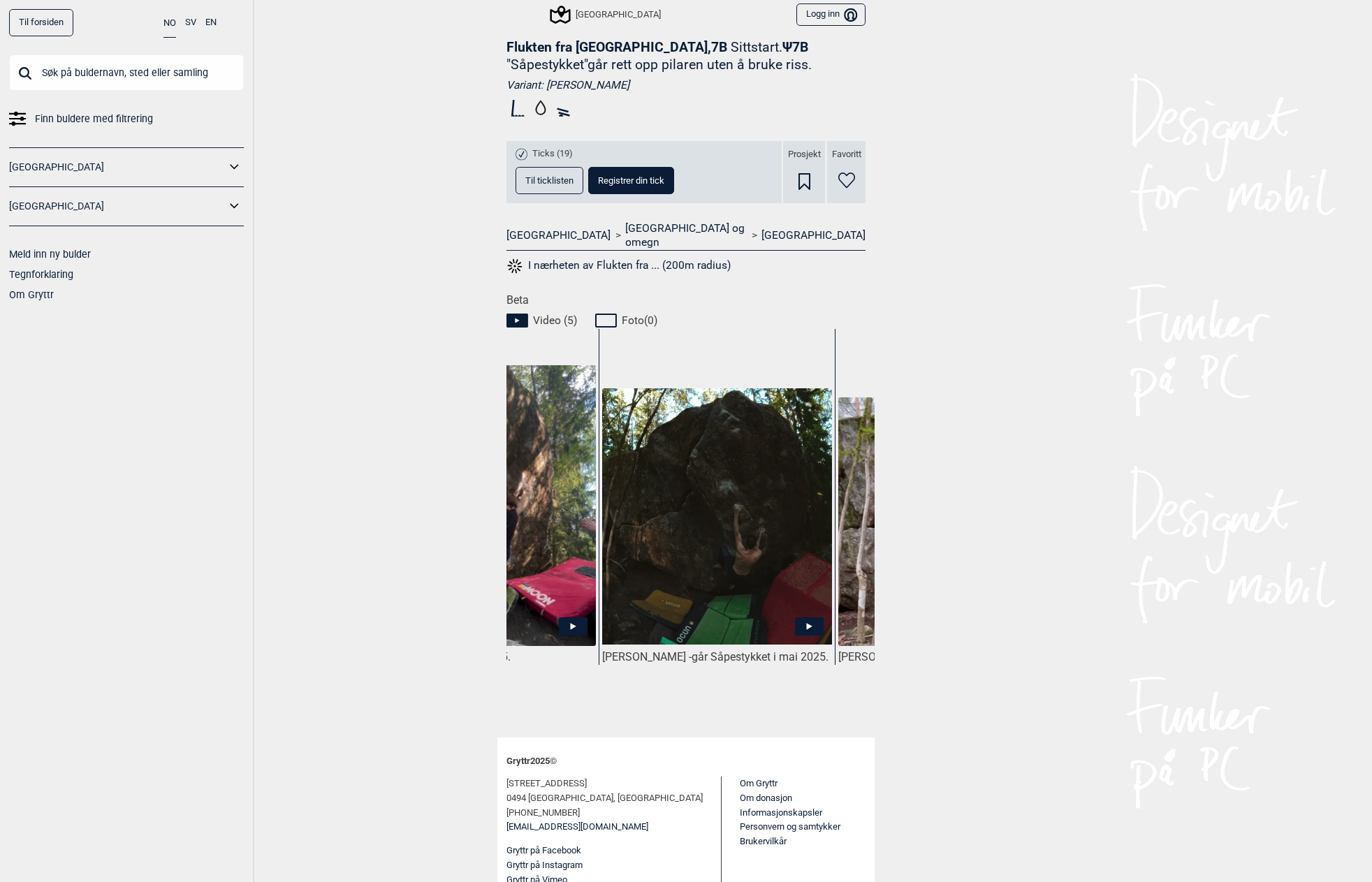
click at [805, 616] on icon at bounding box center [809, 625] width 29 height 18
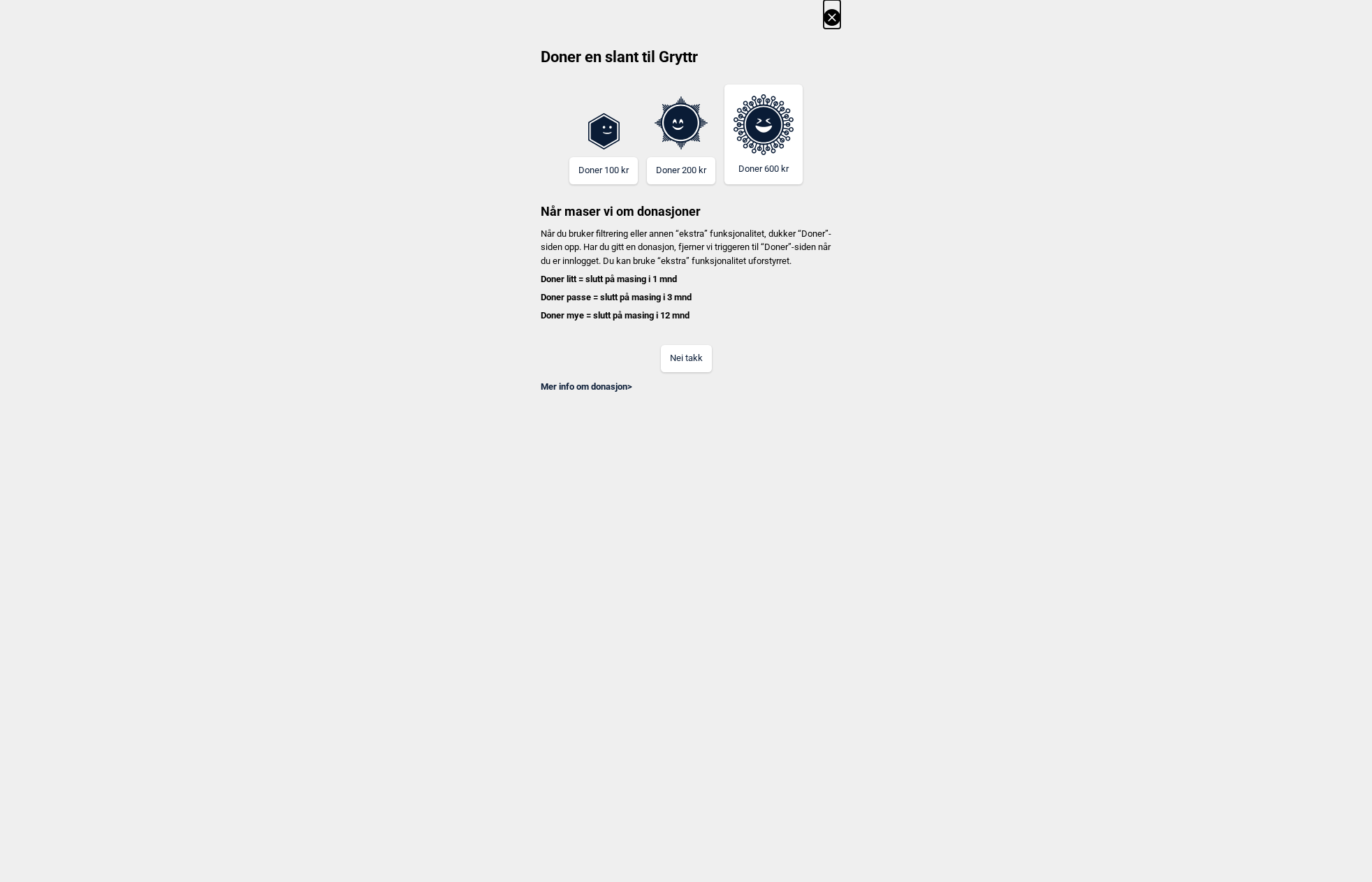
click at [680, 371] on button "Nei takk" at bounding box center [686, 358] width 51 height 27
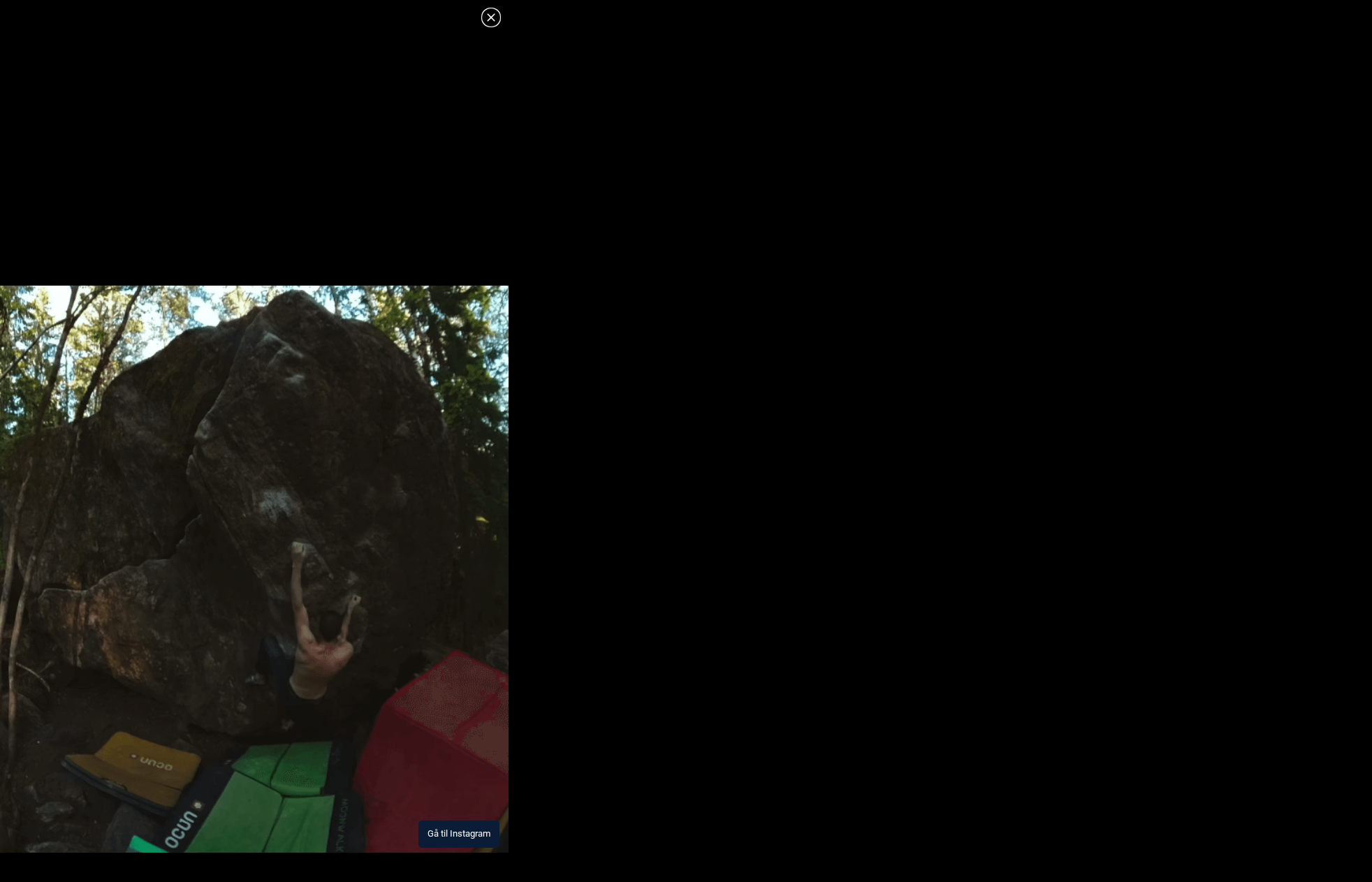
click at [471, 840] on button "Gå til Instagram" at bounding box center [459, 834] width 81 height 27
